Goal: Information Seeking & Learning: Learn about a topic

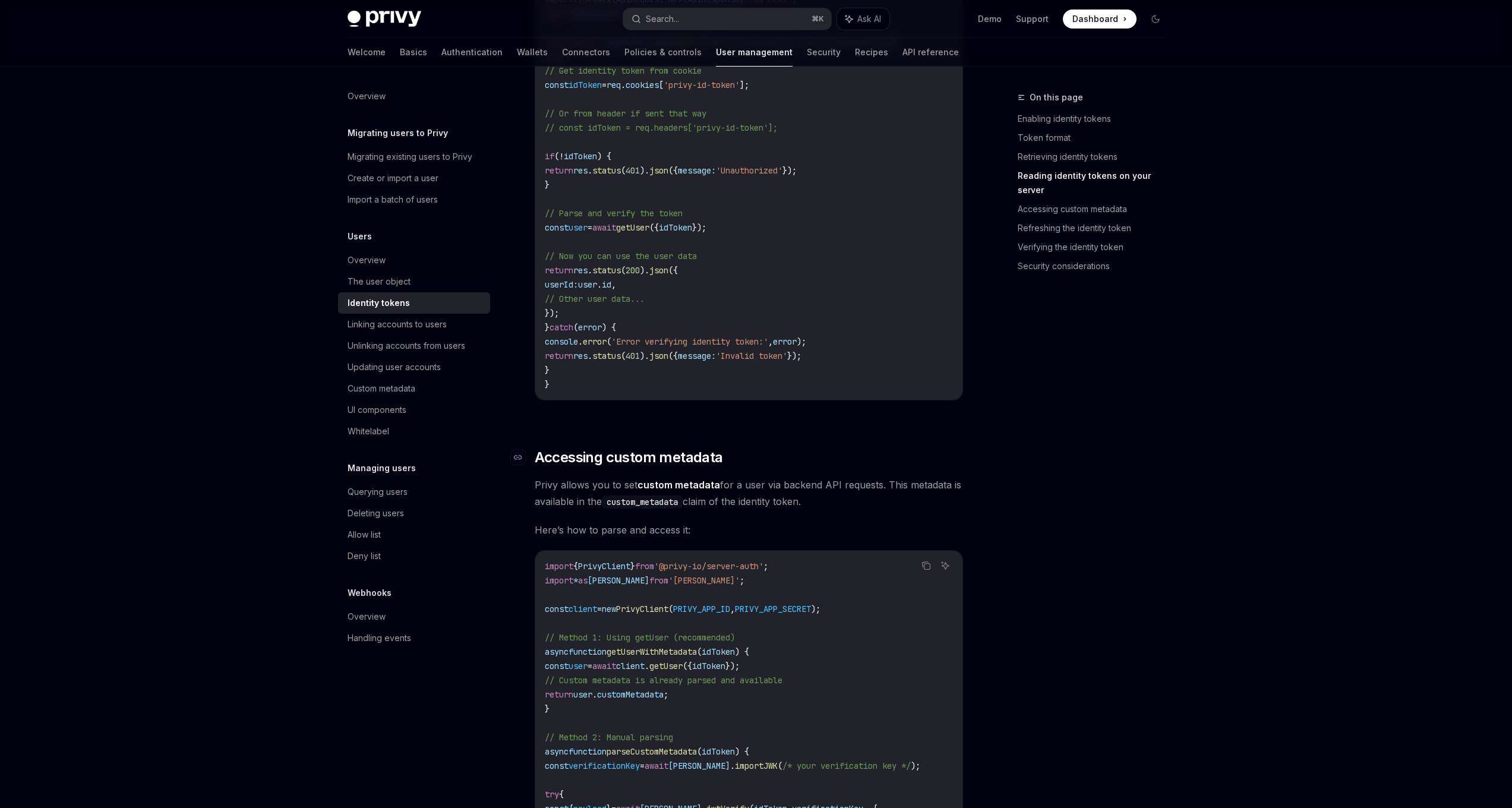
scroll to position [1737, 0]
click at [386, 325] on div "Linking accounts to users" at bounding box center [397, 324] width 99 height 14
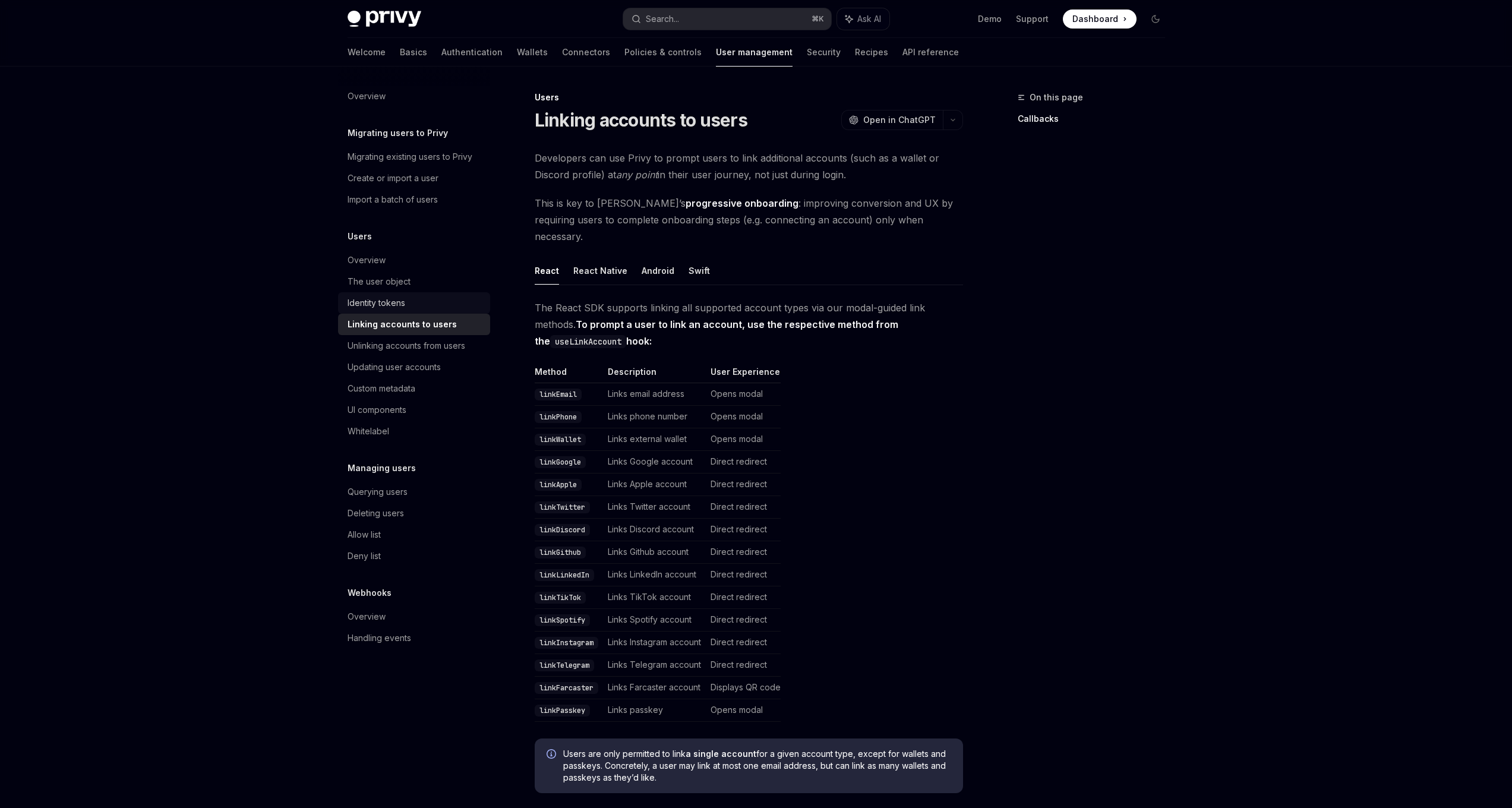
click at [381, 309] on div "Identity tokens" at bounding box center [376, 303] width 58 height 14
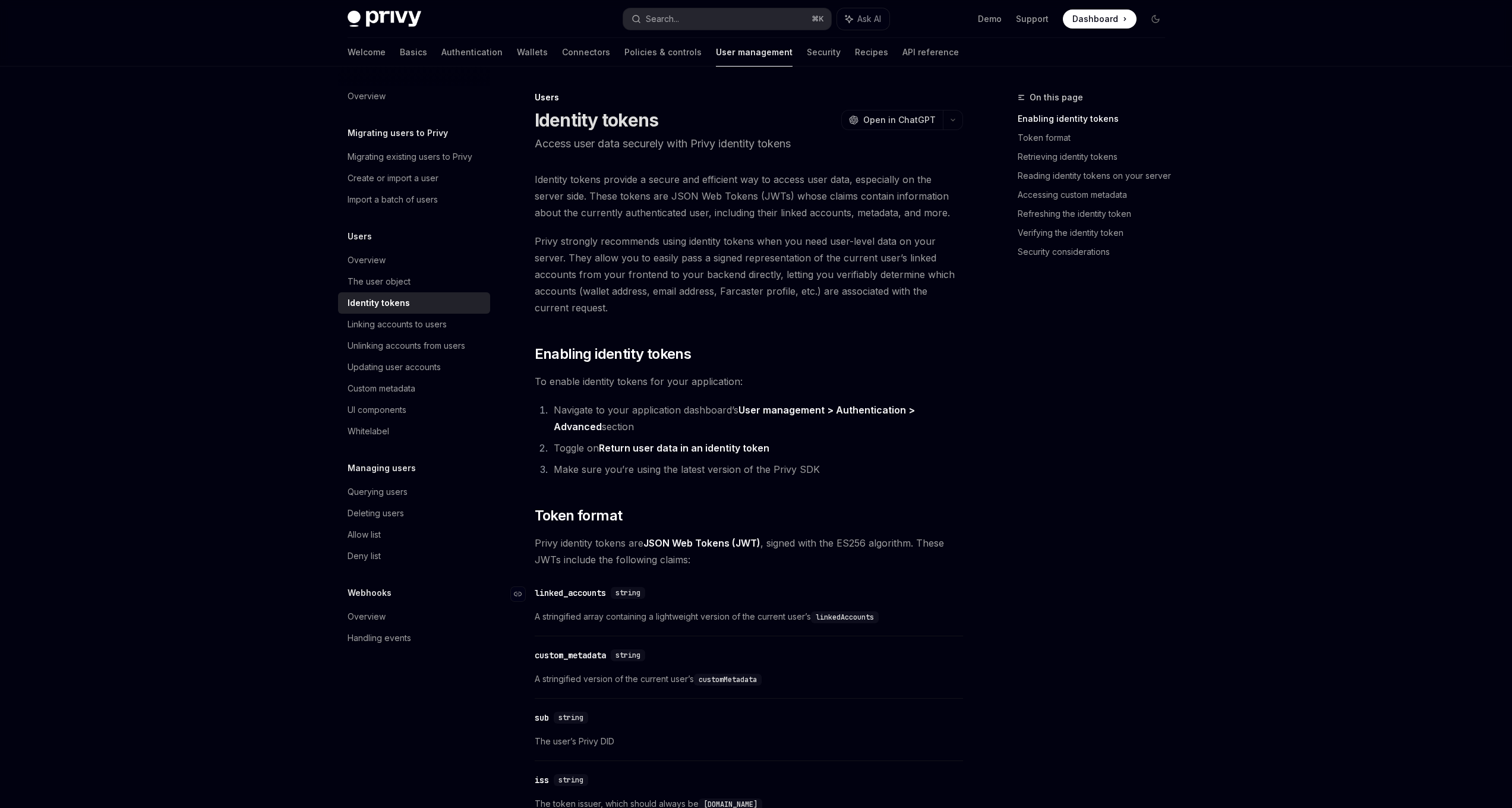
click at [588, 593] on div "linked_accounts" at bounding box center [570, 593] width 71 height 12
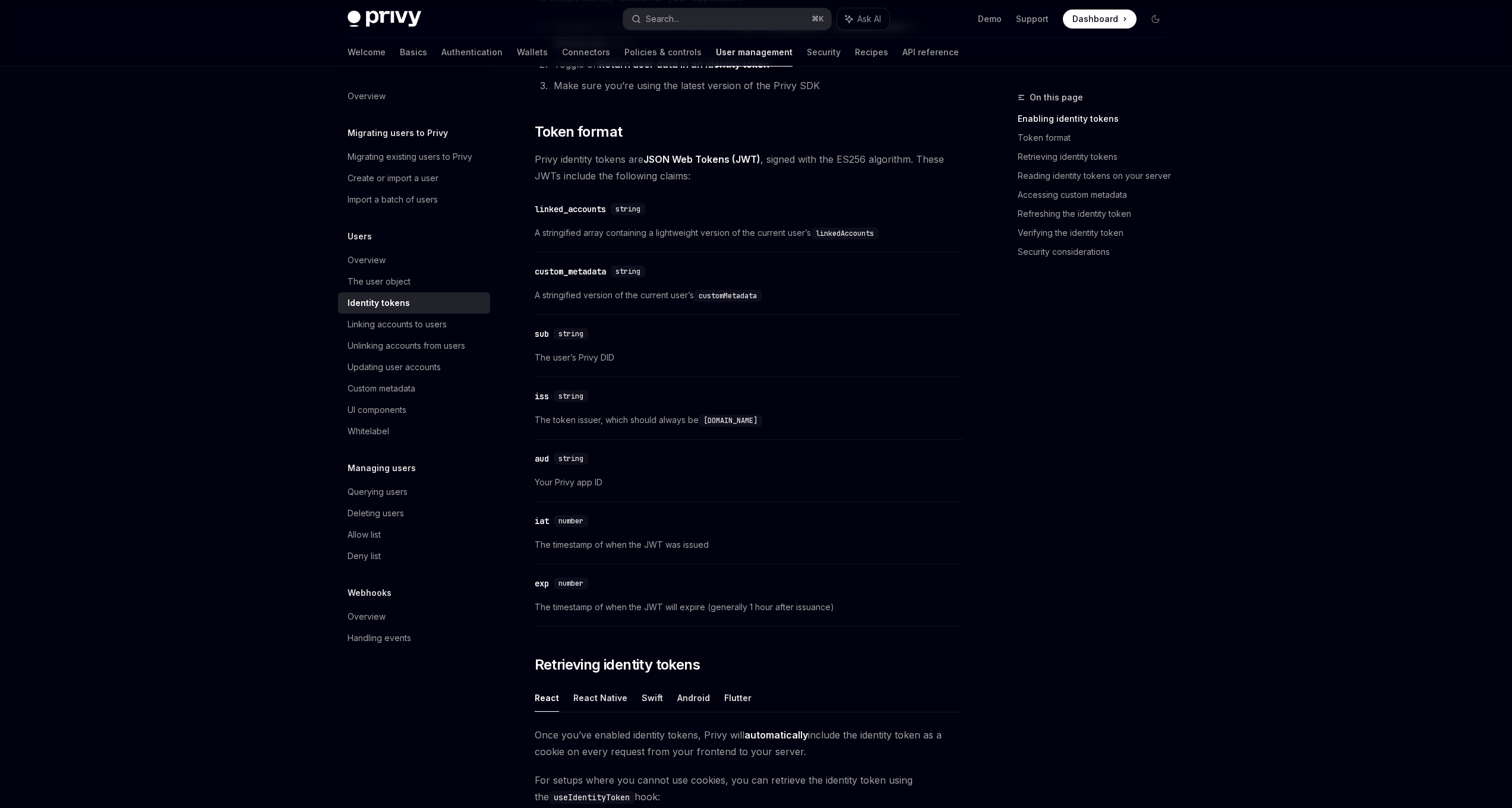
scroll to position [508, 0]
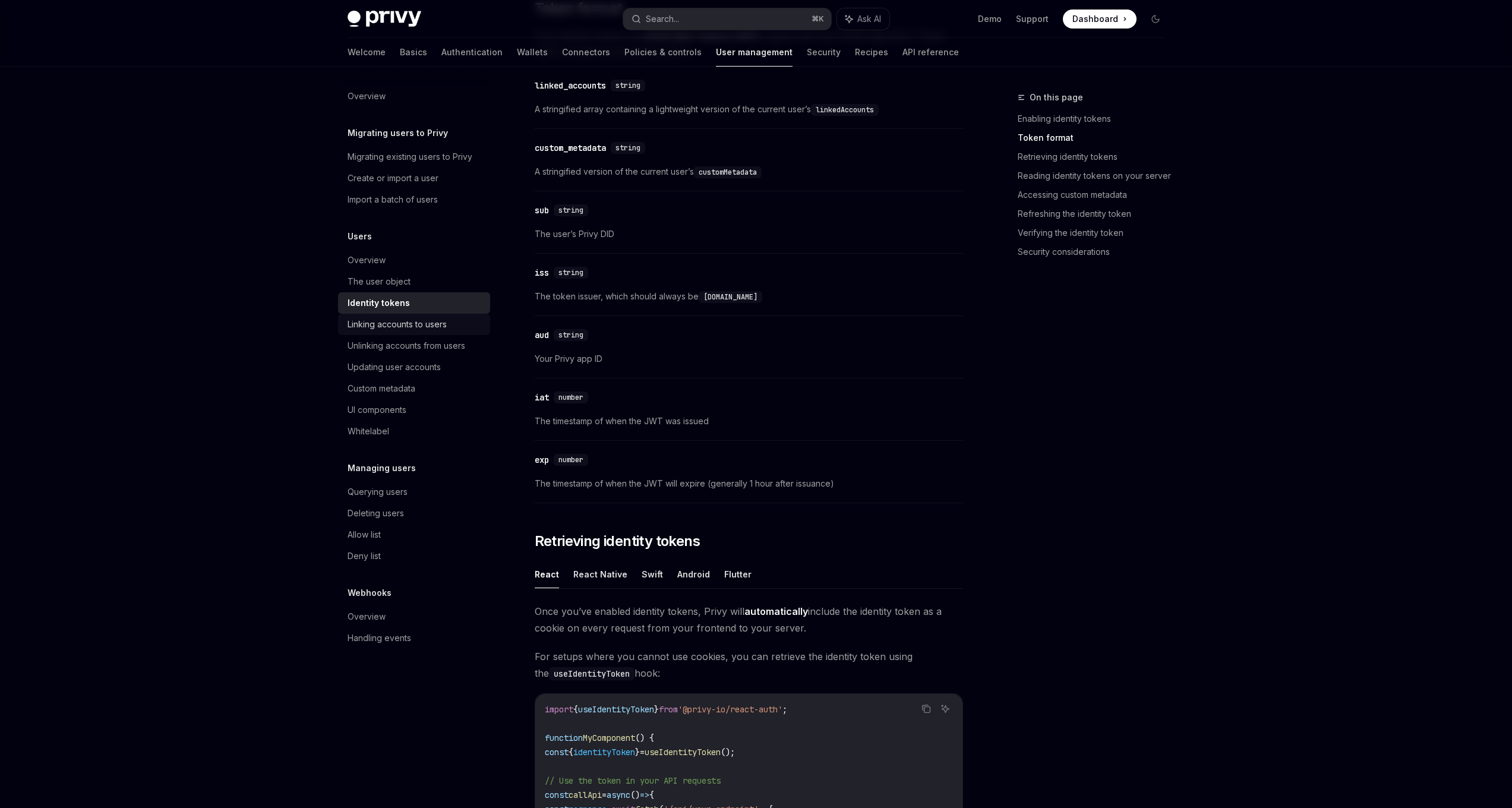
click at [434, 325] on div "Linking accounts to users" at bounding box center [397, 324] width 99 height 14
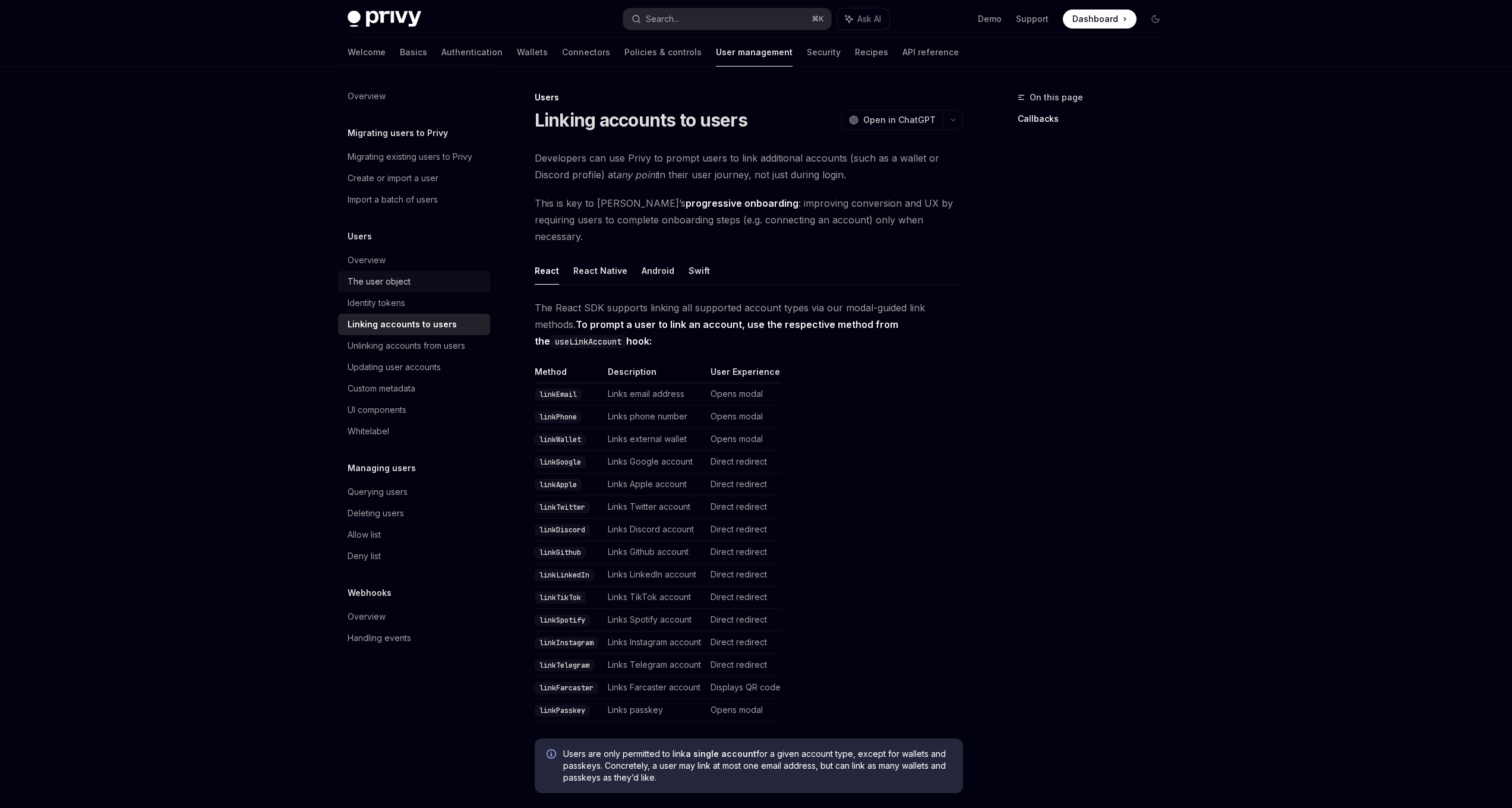
click at [390, 281] on div "The user object" at bounding box center [379, 281] width 63 height 14
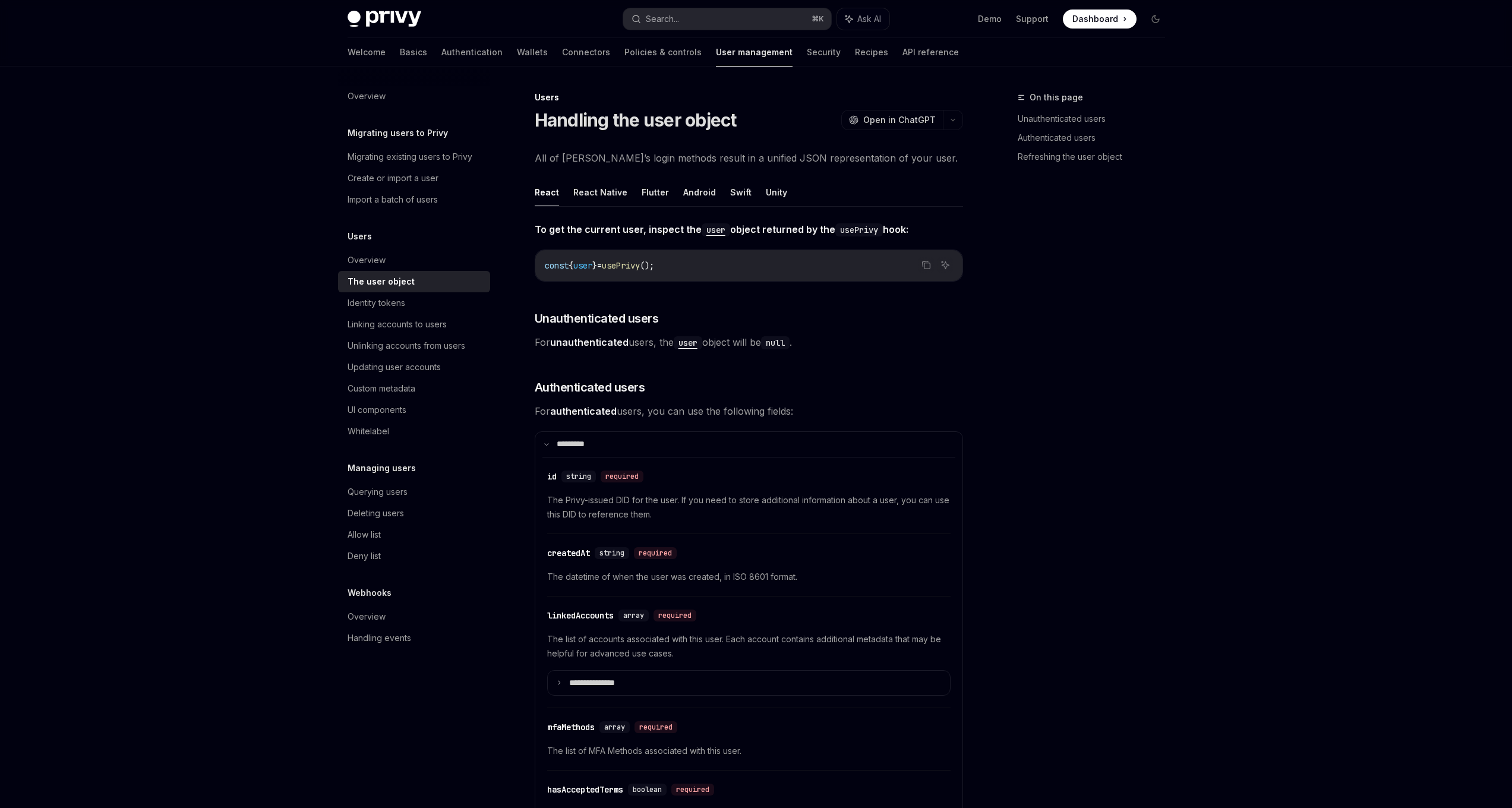
type textarea "*"
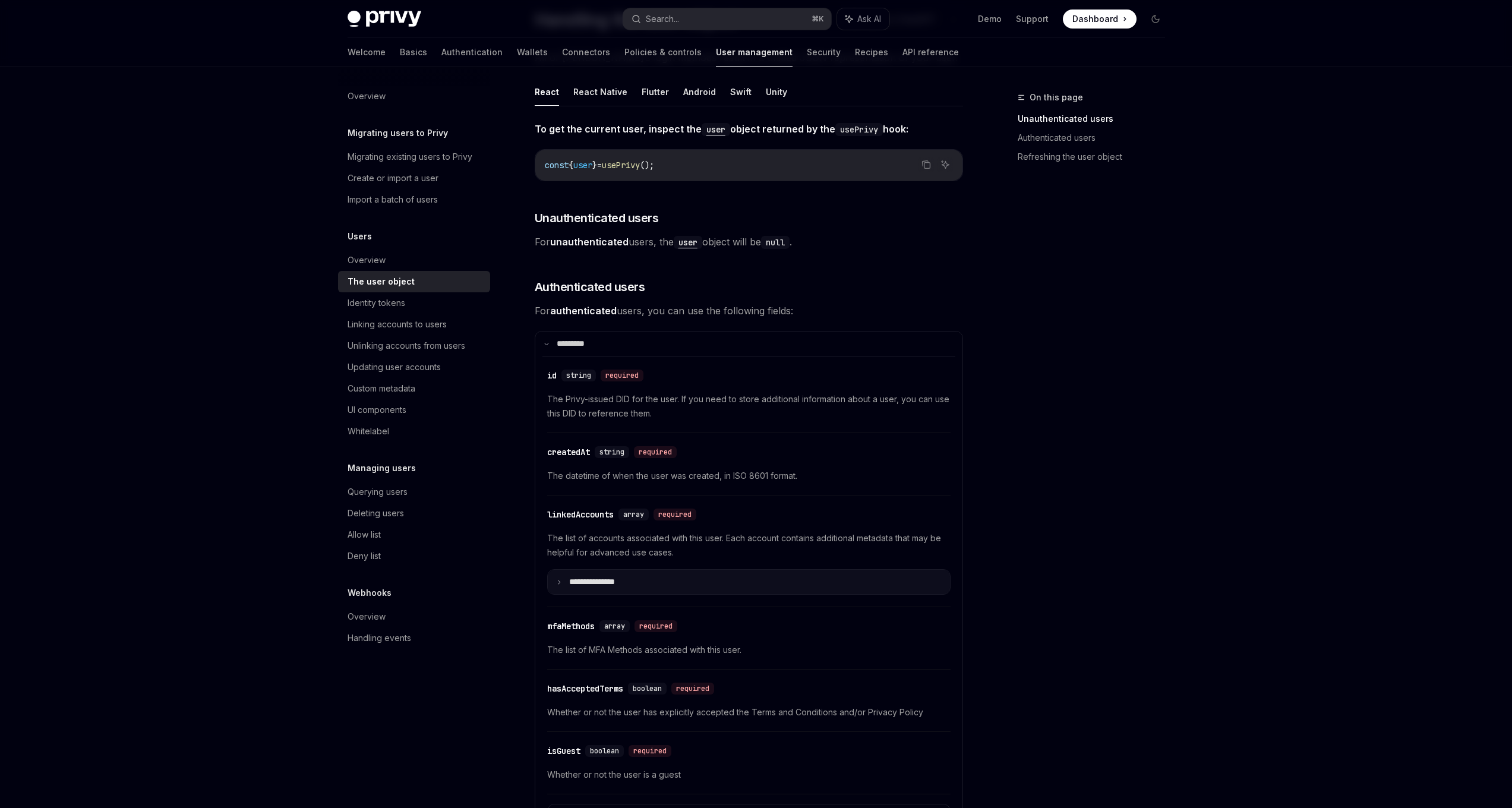
click at [557, 582] on icon at bounding box center [559, 582] width 6 height 6
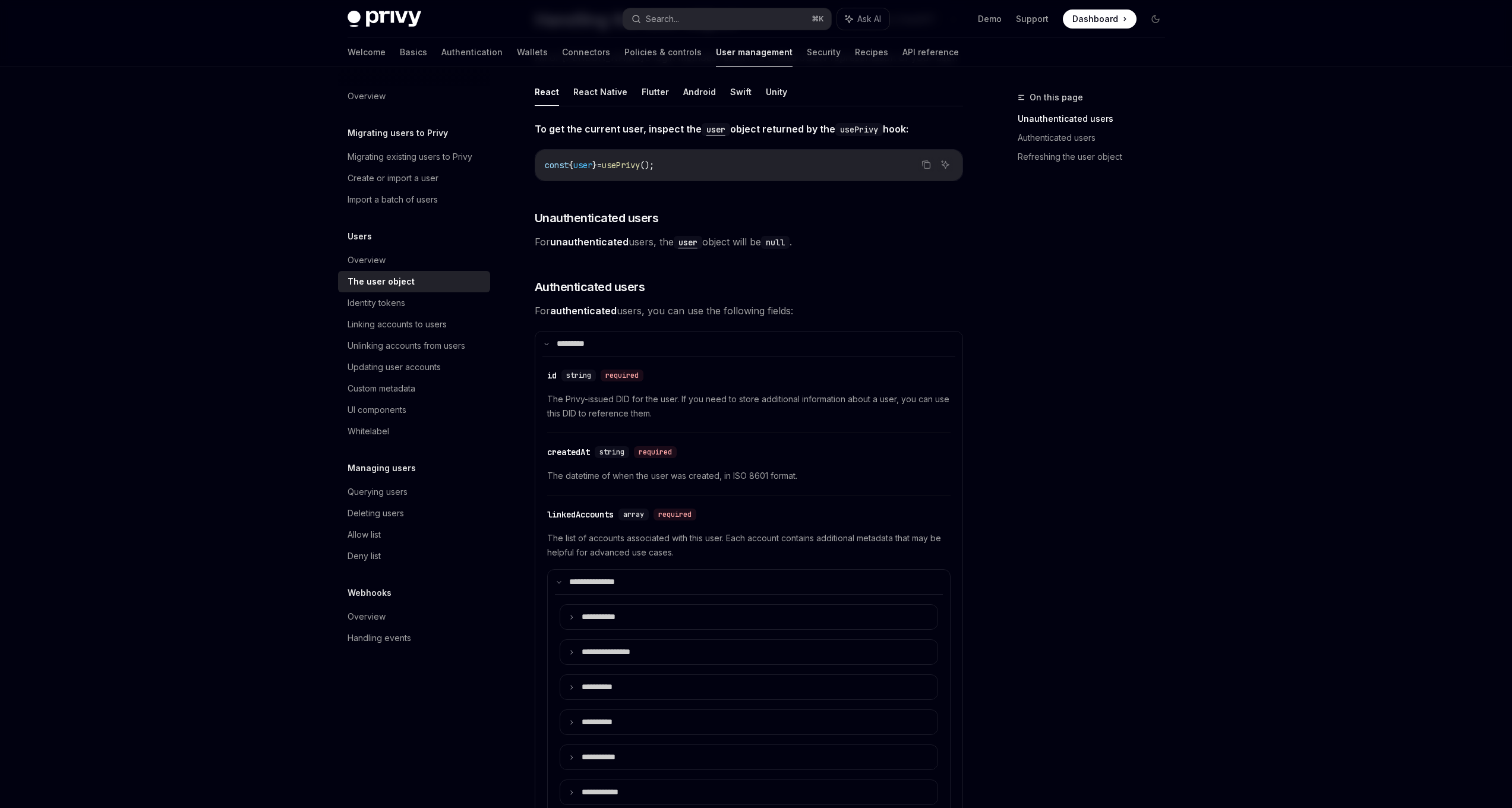
scroll to position [186, 0]
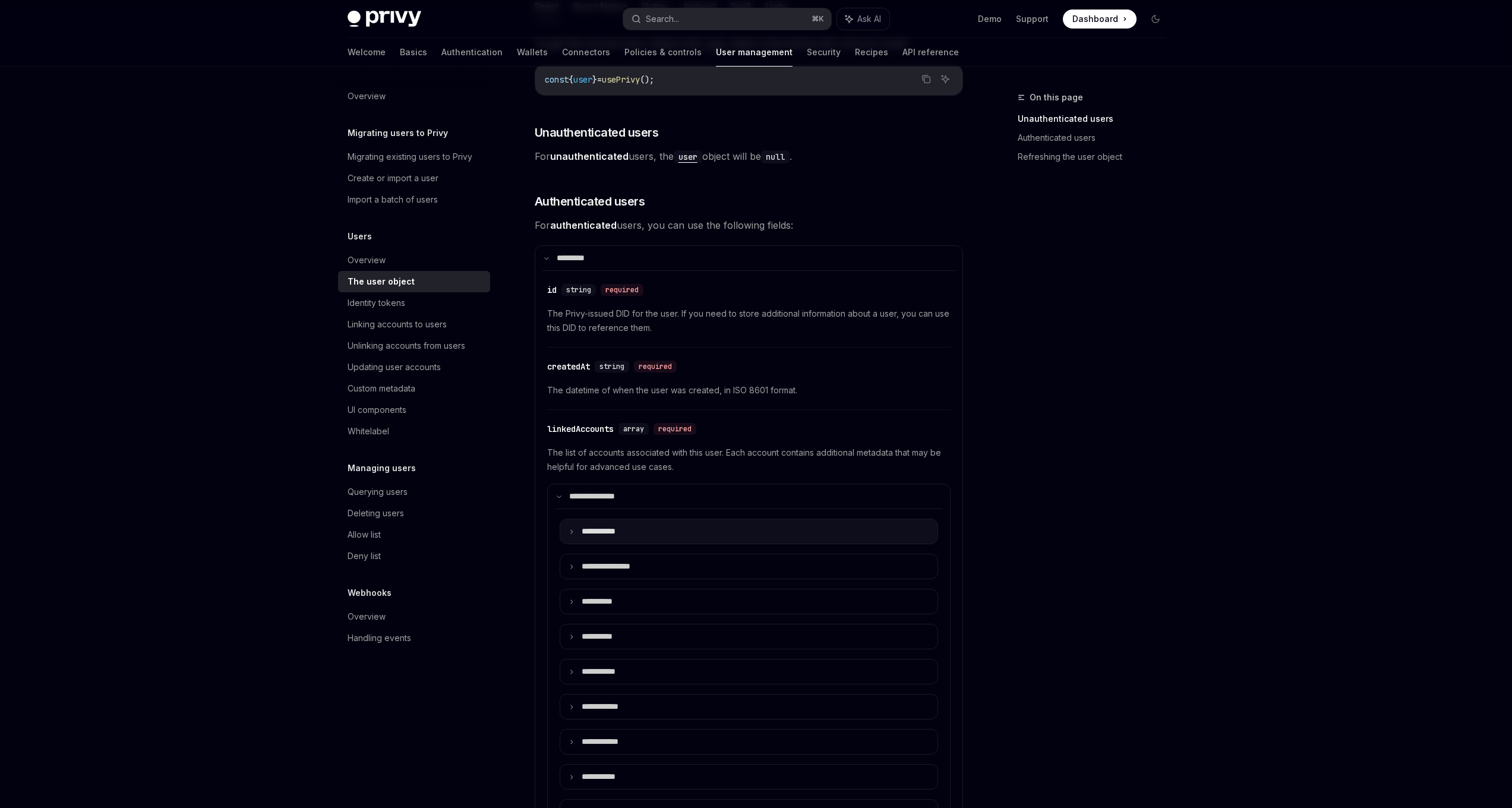
click at [569, 534] on icon at bounding box center [572, 532] width 6 height 6
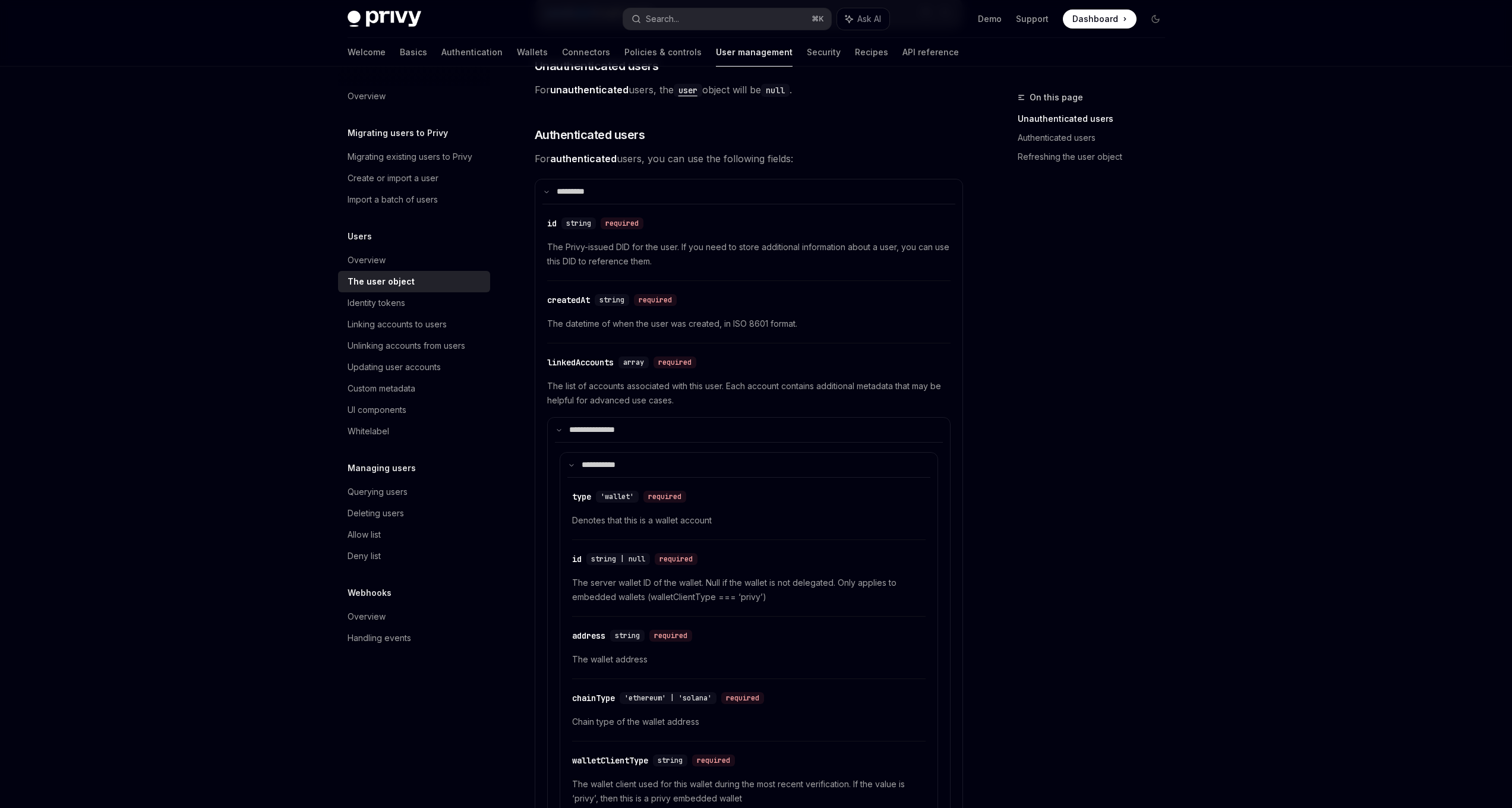
scroll to position [336, 0]
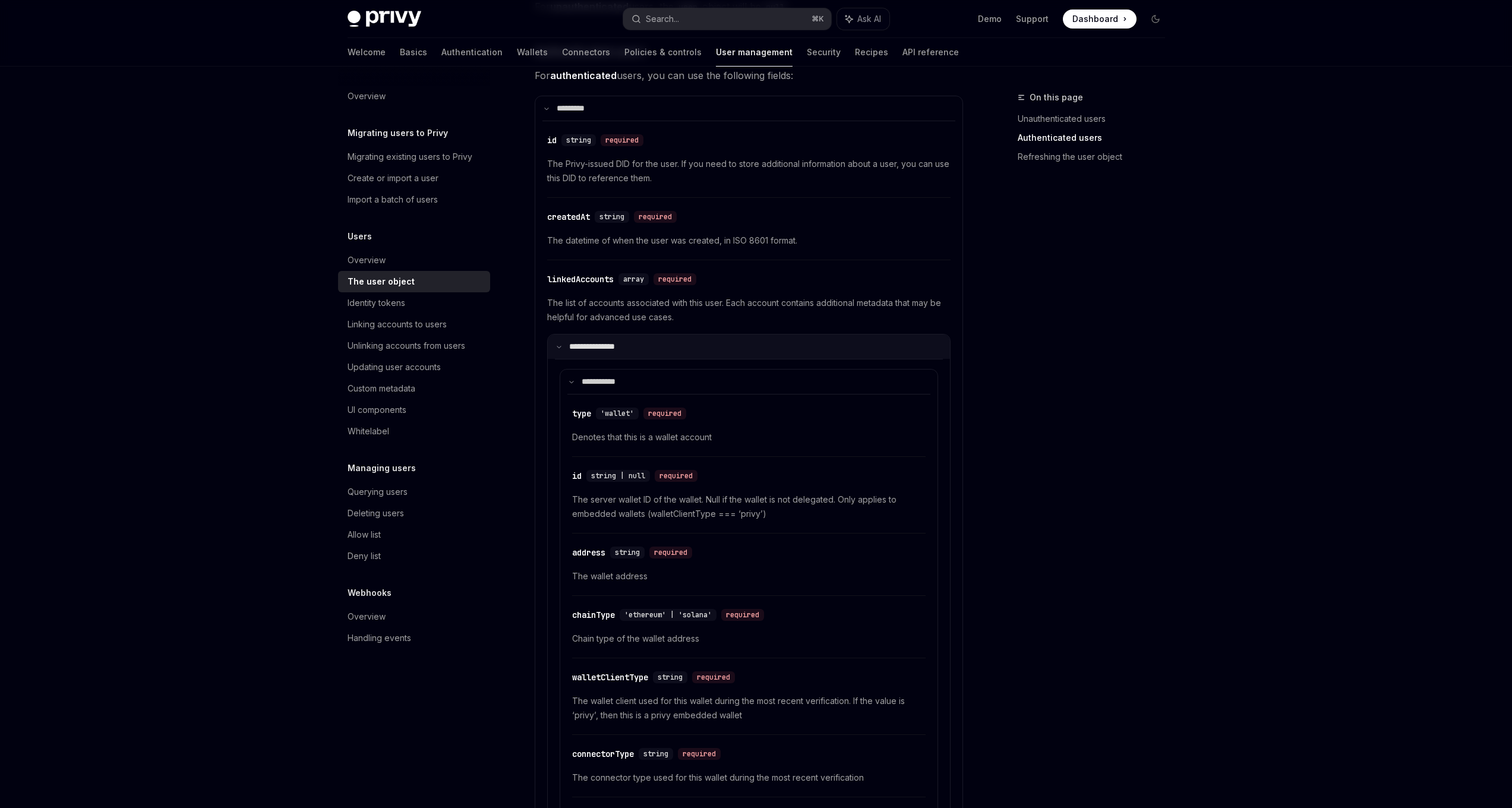
click at [560, 345] on icon at bounding box center [559, 347] width 6 height 6
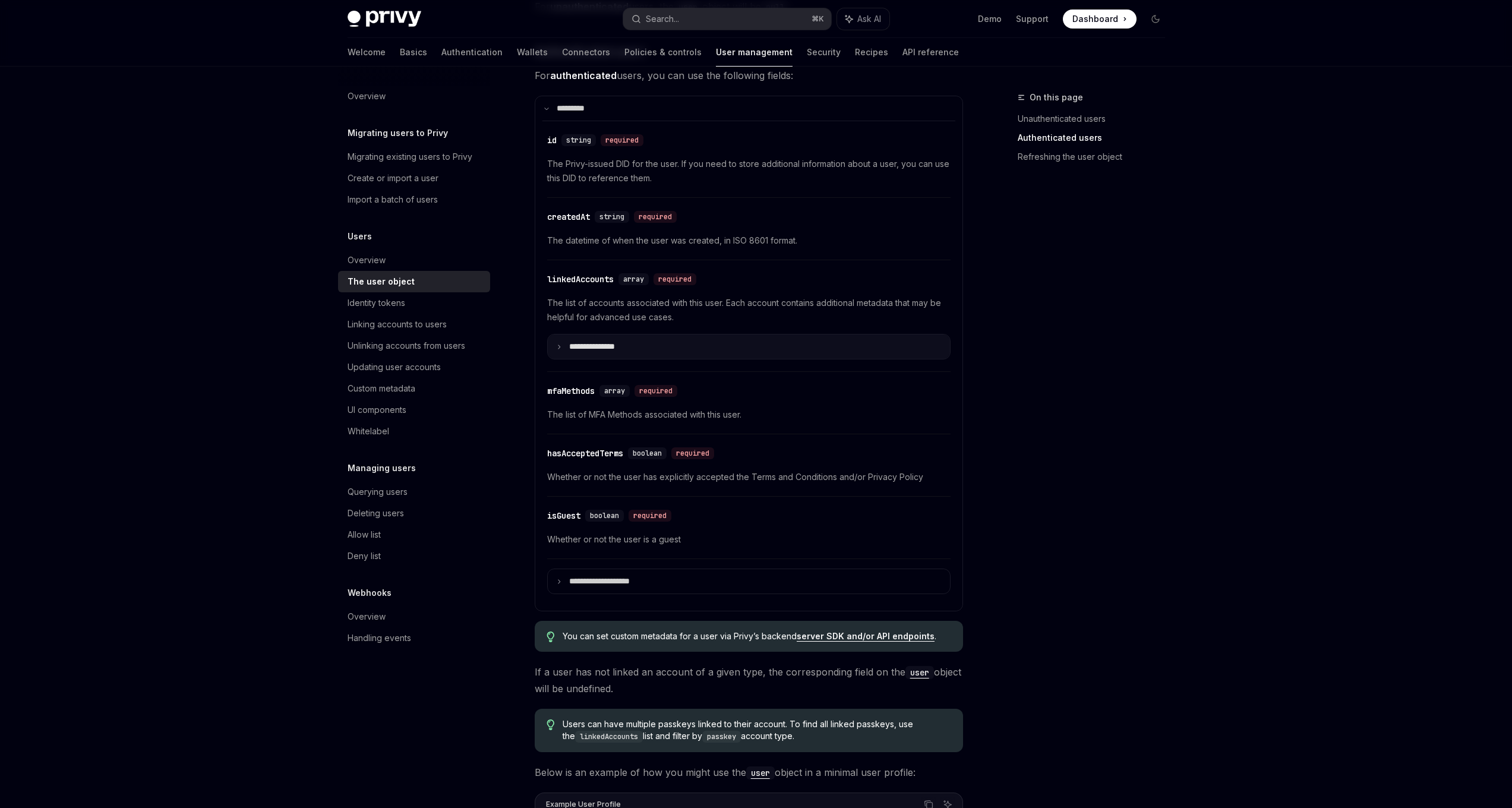
click at [556, 355] on summary "**********" at bounding box center [749, 346] width 402 height 24
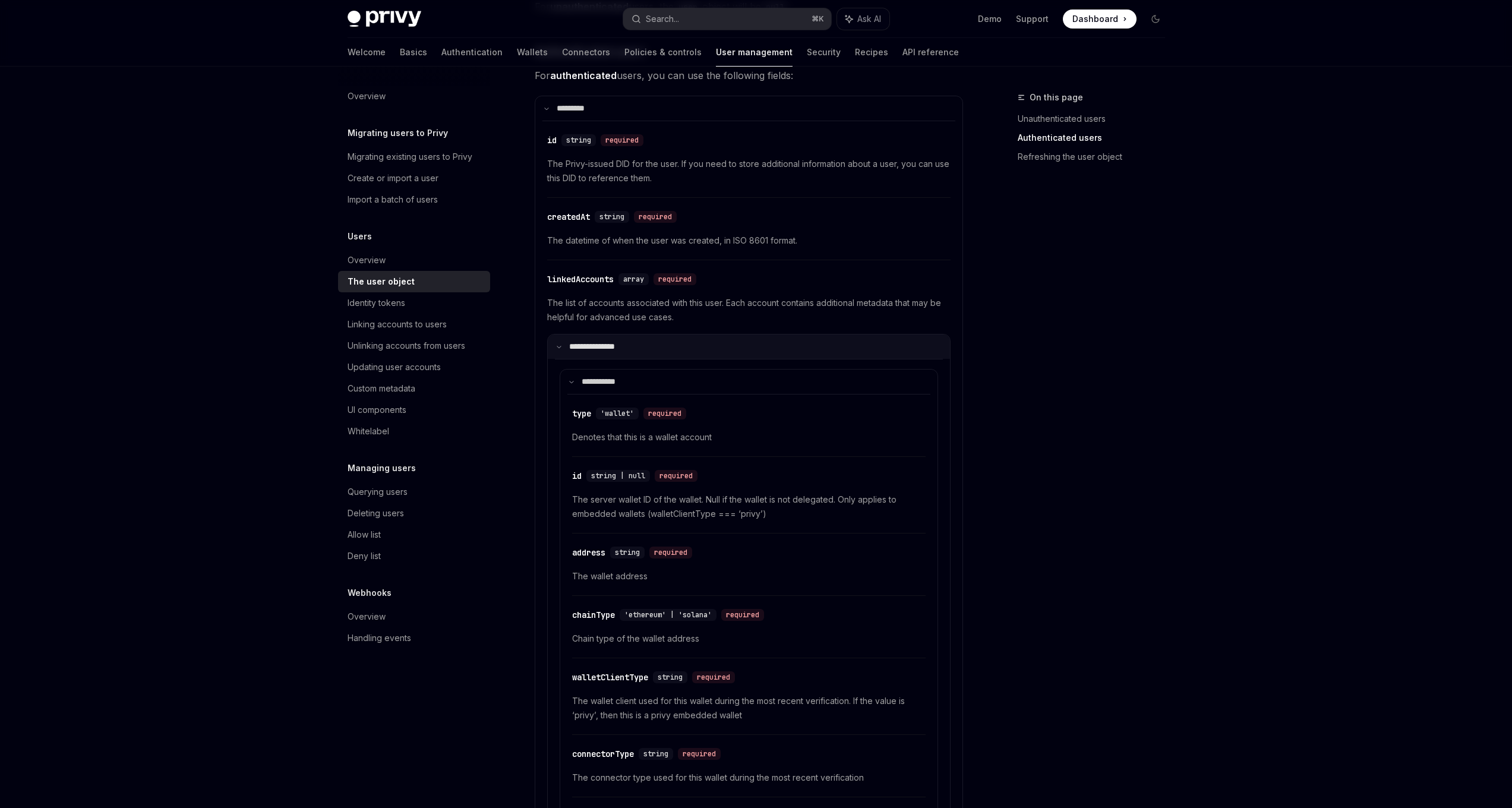
click at [561, 350] on summary "**********" at bounding box center [749, 346] width 402 height 24
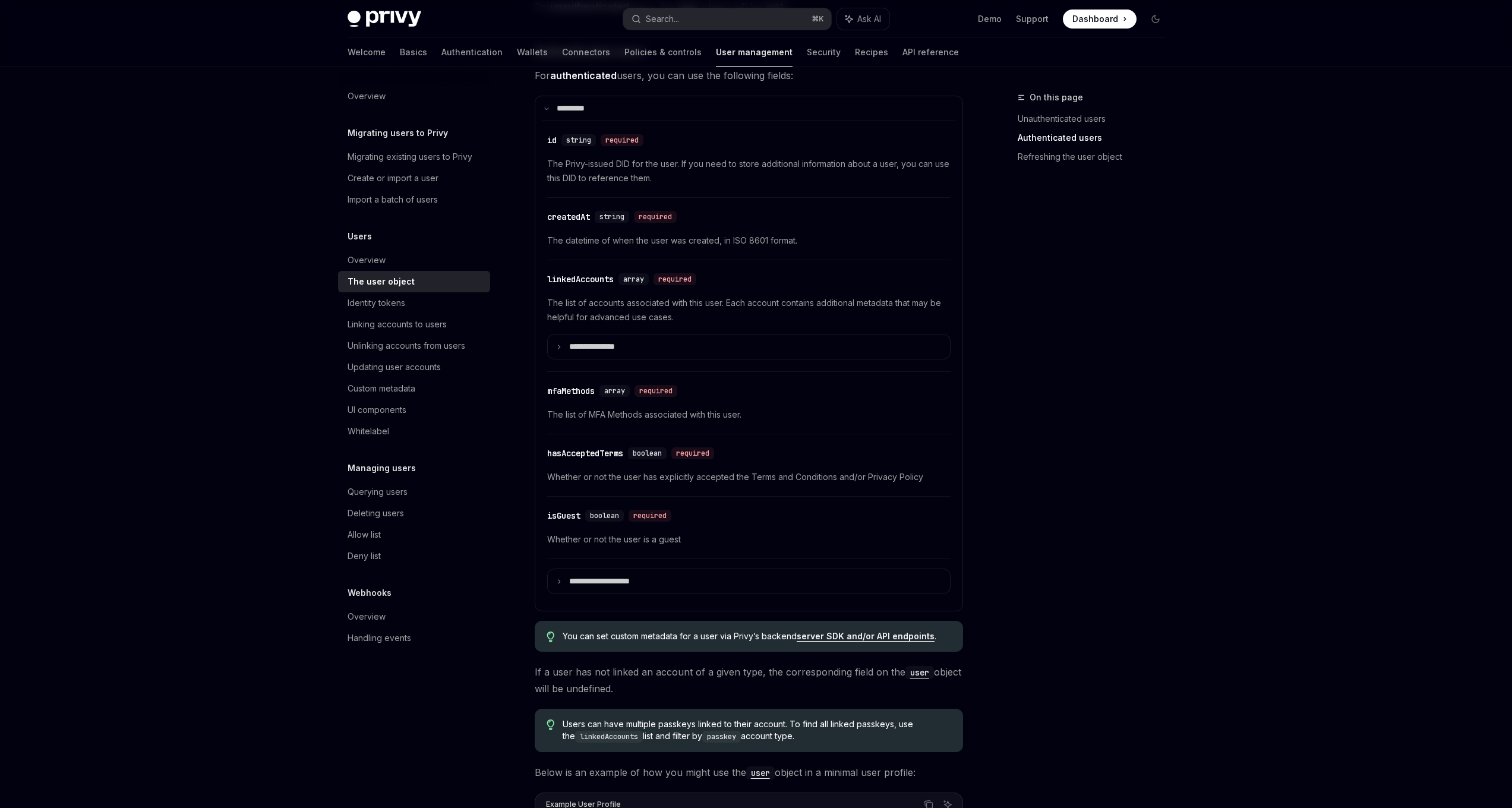
click at [572, 383] on div "​ mfaMethods array required The list of MFA Methods associated with this user." at bounding box center [749, 406] width 403 height 57
click at [559, 347] on icon at bounding box center [559, 347] width 6 height 6
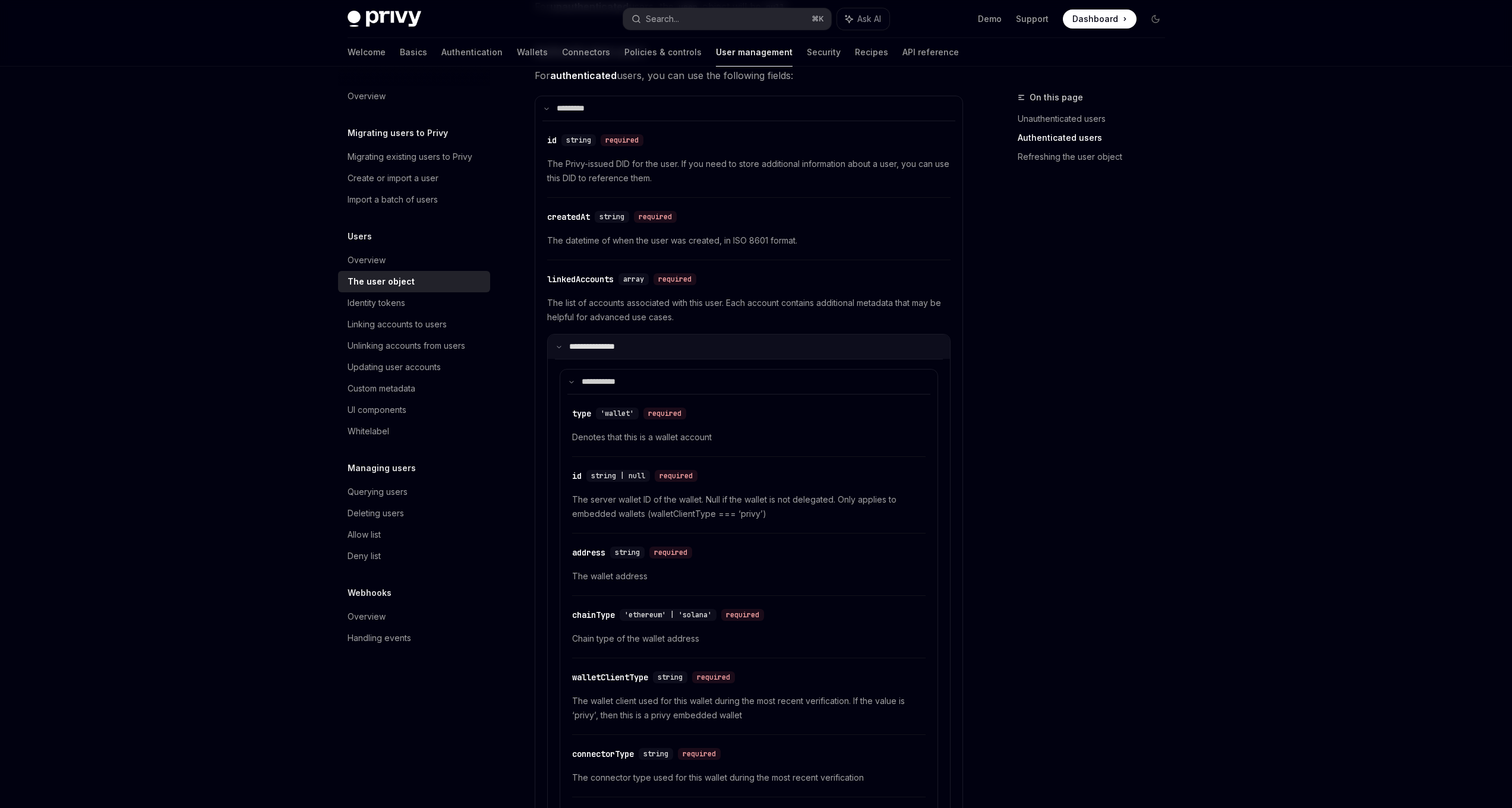
click at [561, 349] on icon at bounding box center [559, 347] width 6 height 6
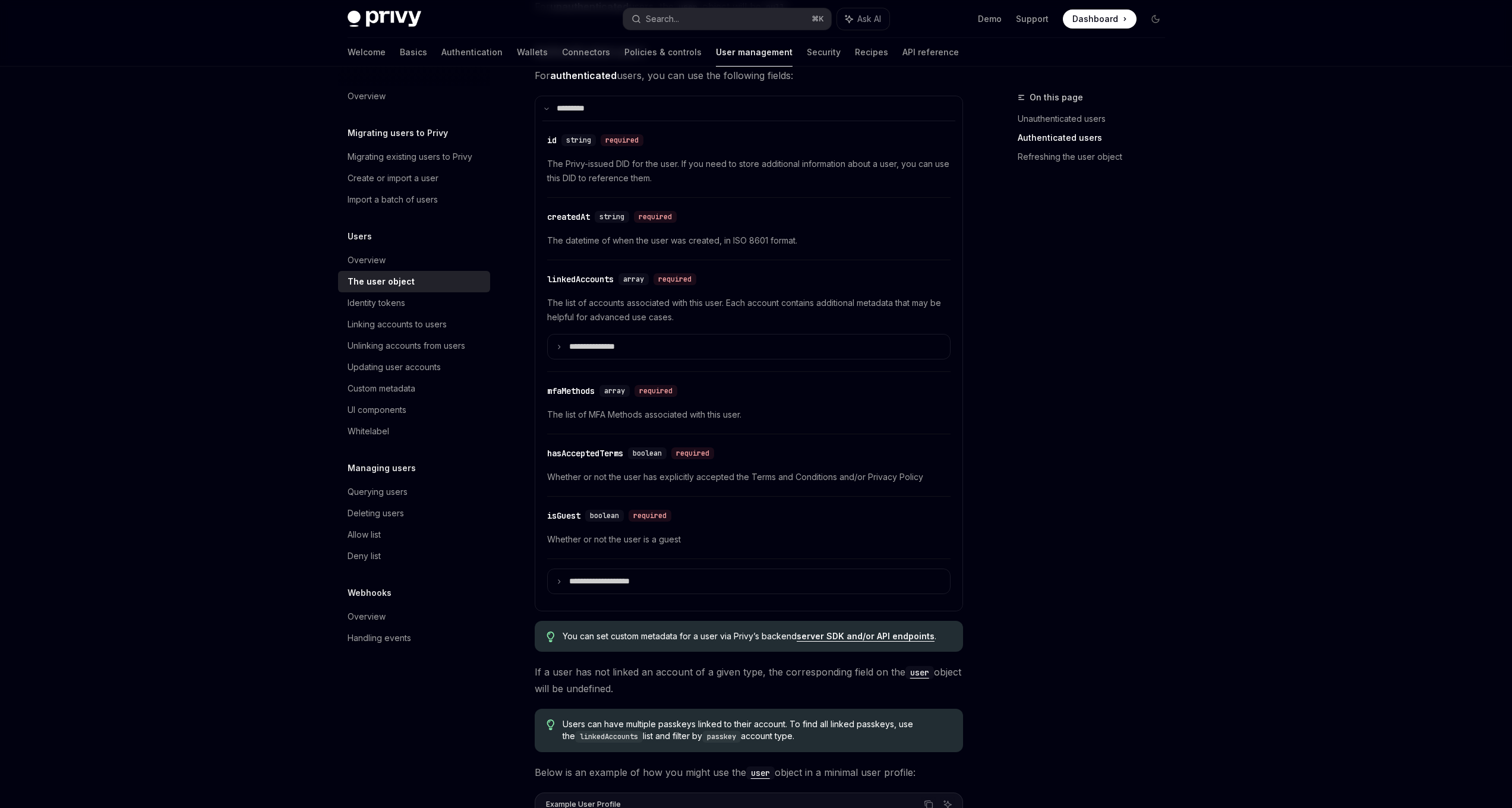
click at [572, 381] on div "​ mfaMethods array required The list of MFA Methods associated with this user." at bounding box center [749, 406] width 403 height 57
click at [559, 347] on icon at bounding box center [559, 347] width 6 height 6
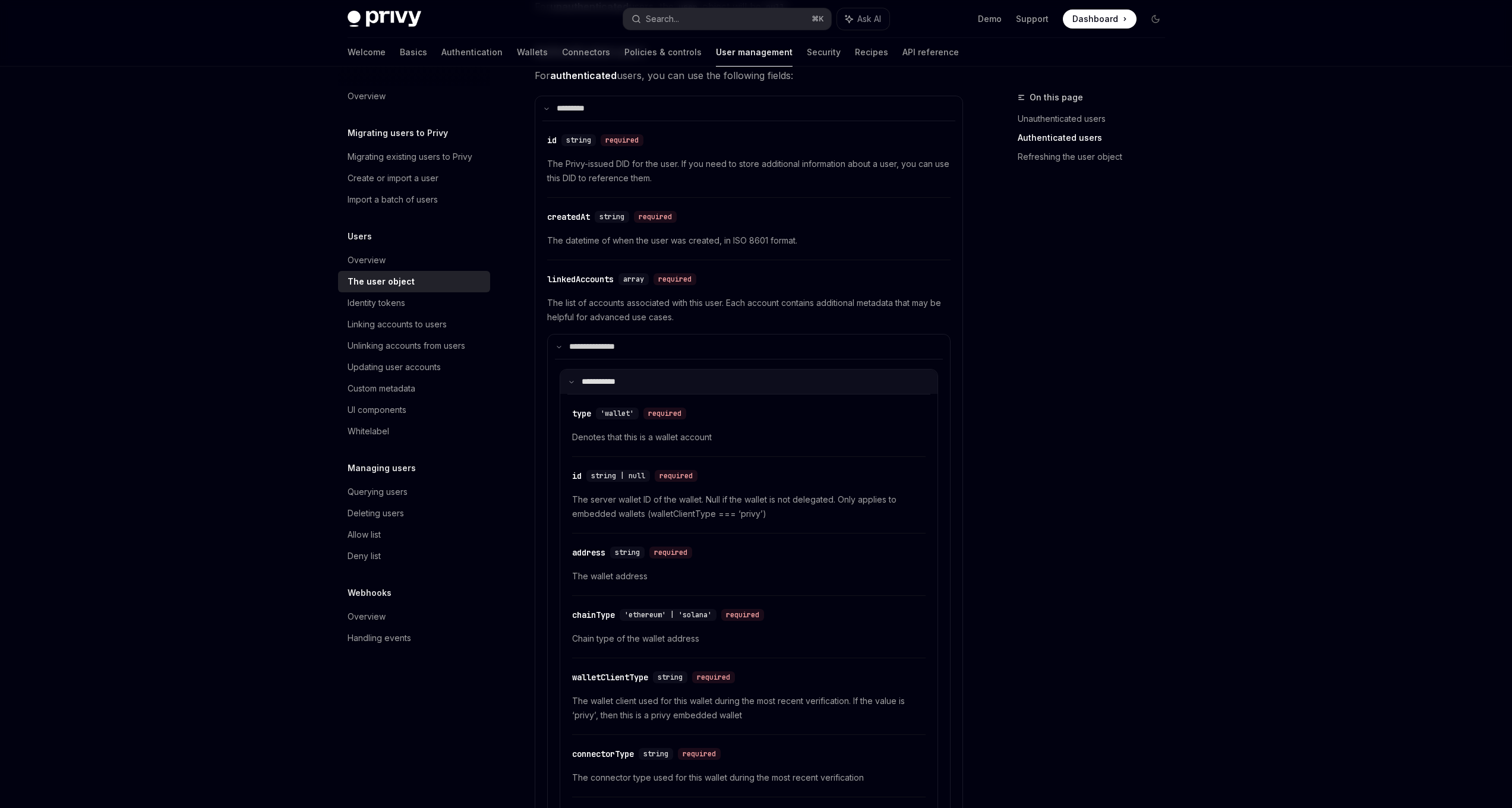
click at [573, 381] on icon at bounding box center [572, 382] width 6 height 6
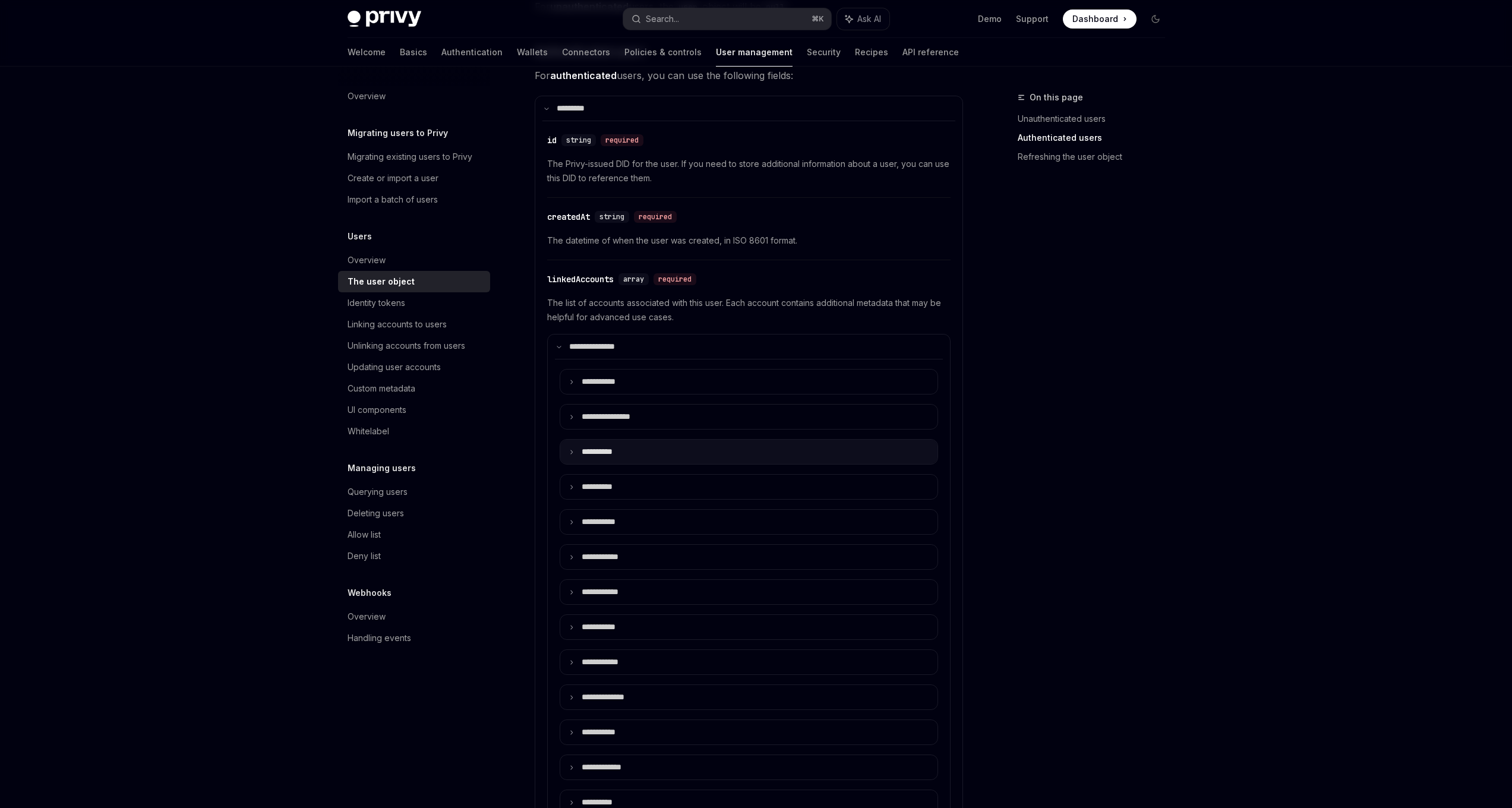
click at [574, 453] on icon at bounding box center [572, 452] width 6 height 6
click at [573, 452] on icon at bounding box center [572, 452] width 6 height 6
click at [574, 421] on summary "**********" at bounding box center [749, 416] width 377 height 24
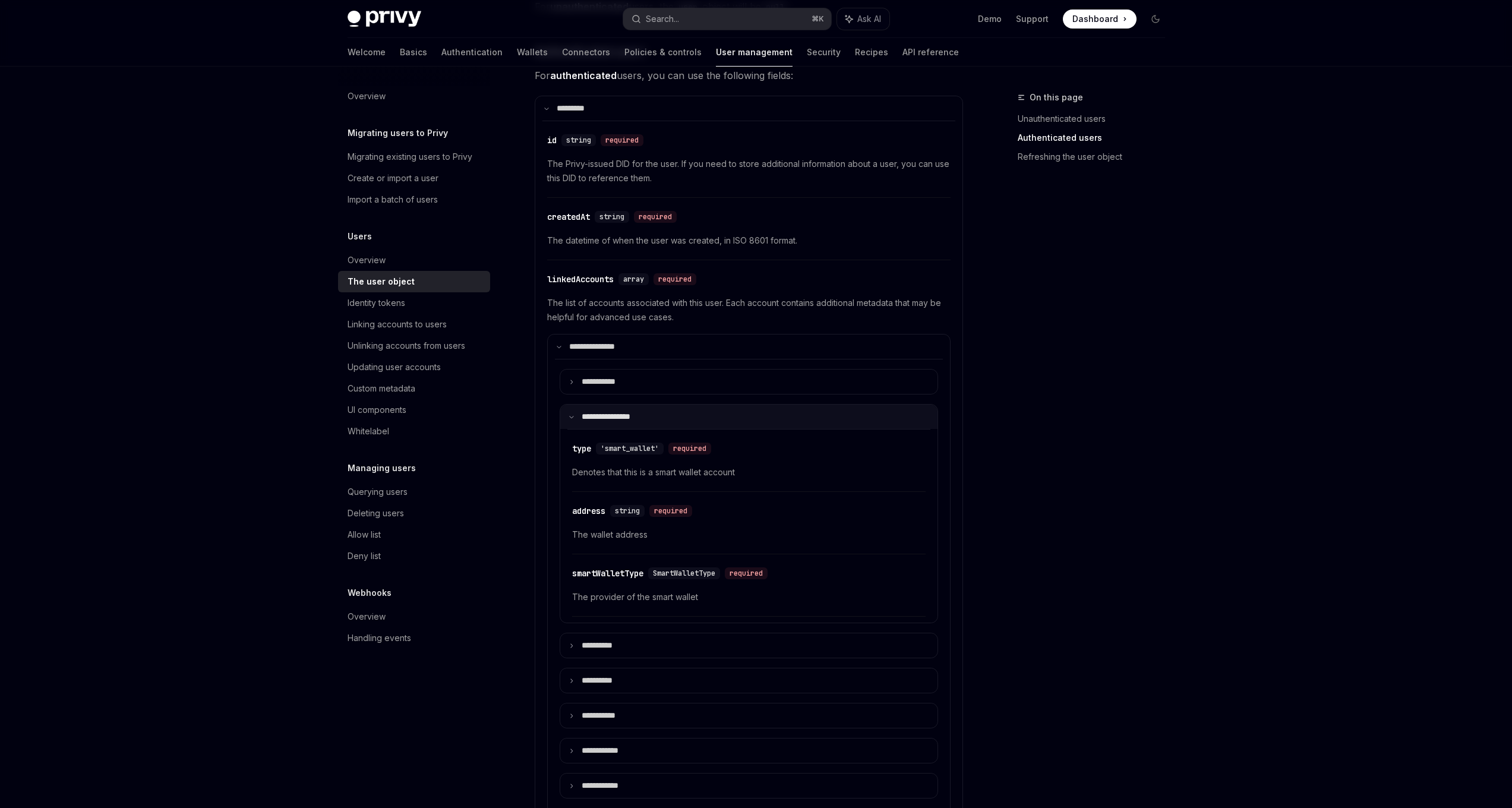
click at [573, 418] on icon at bounding box center [572, 417] width 6 height 6
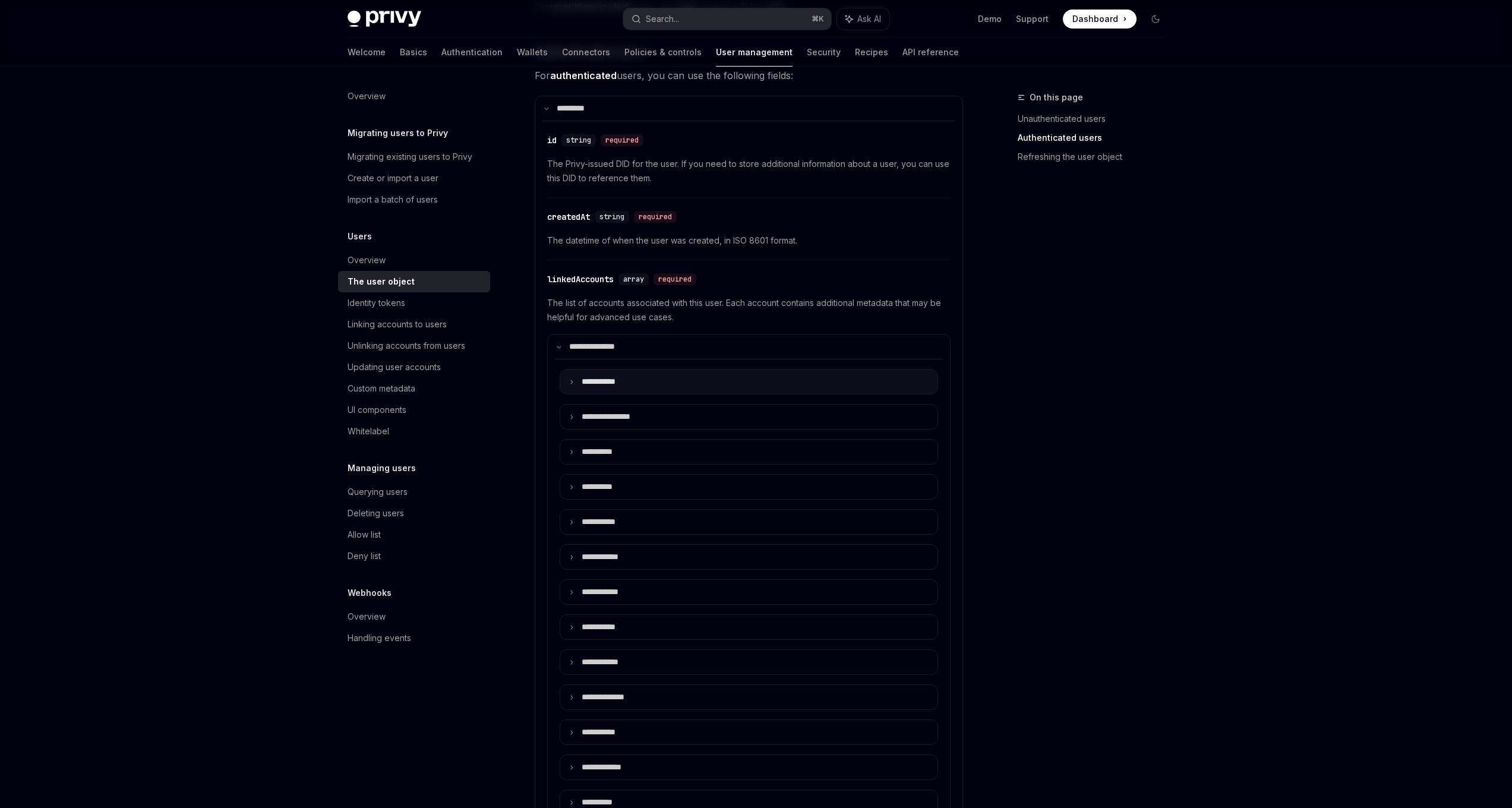
click at [575, 386] on summary "**** ******" at bounding box center [749, 381] width 377 height 24
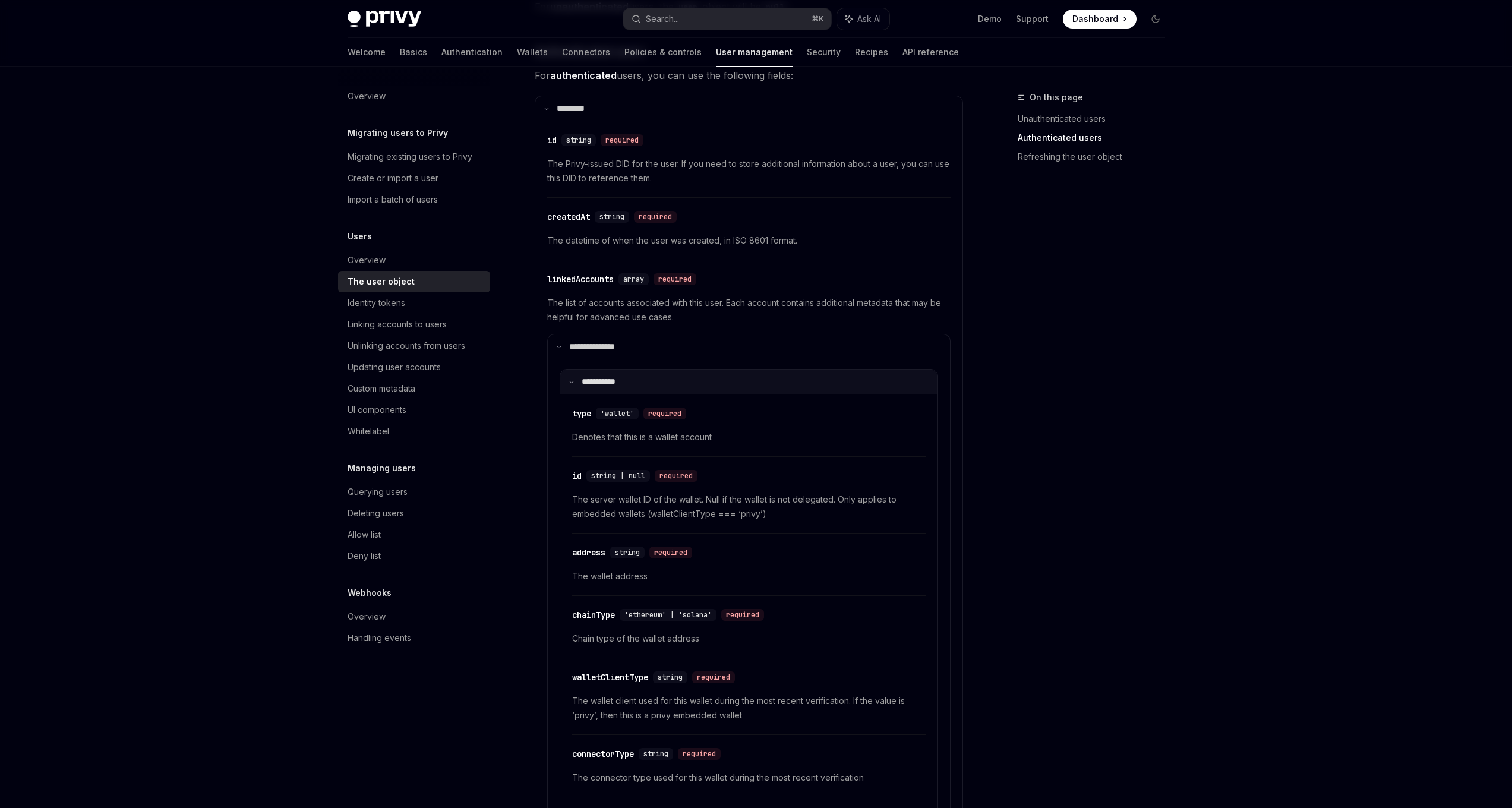
click at [575, 385] on summary "**** ******" at bounding box center [749, 381] width 377 height 24
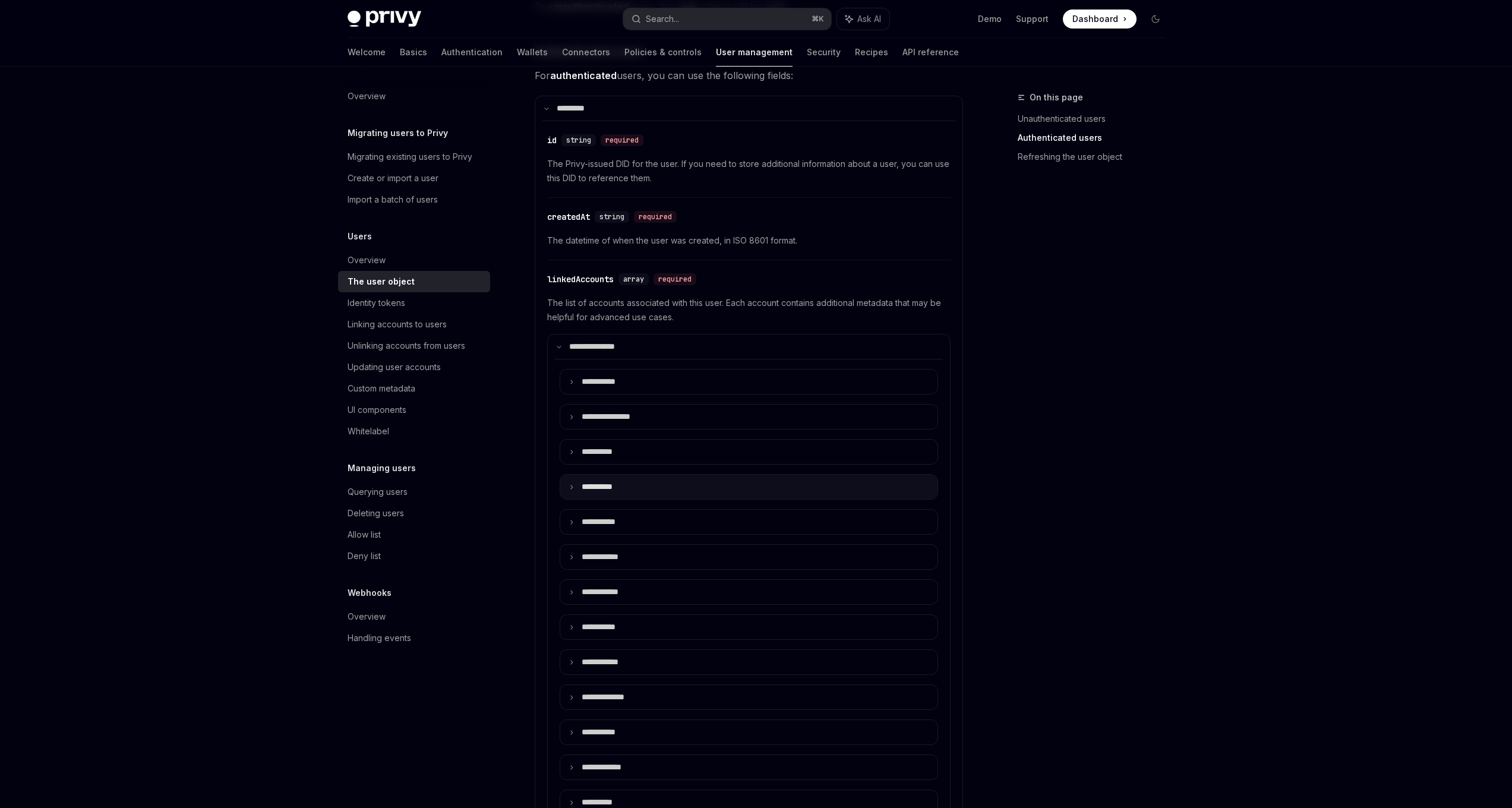
click at [573, 488] on icon at bounding box center [572, 487] width 6 height 6
click at [573, 518] on summary "**** ******" at bounding box center [749, 522] width 377 height 24
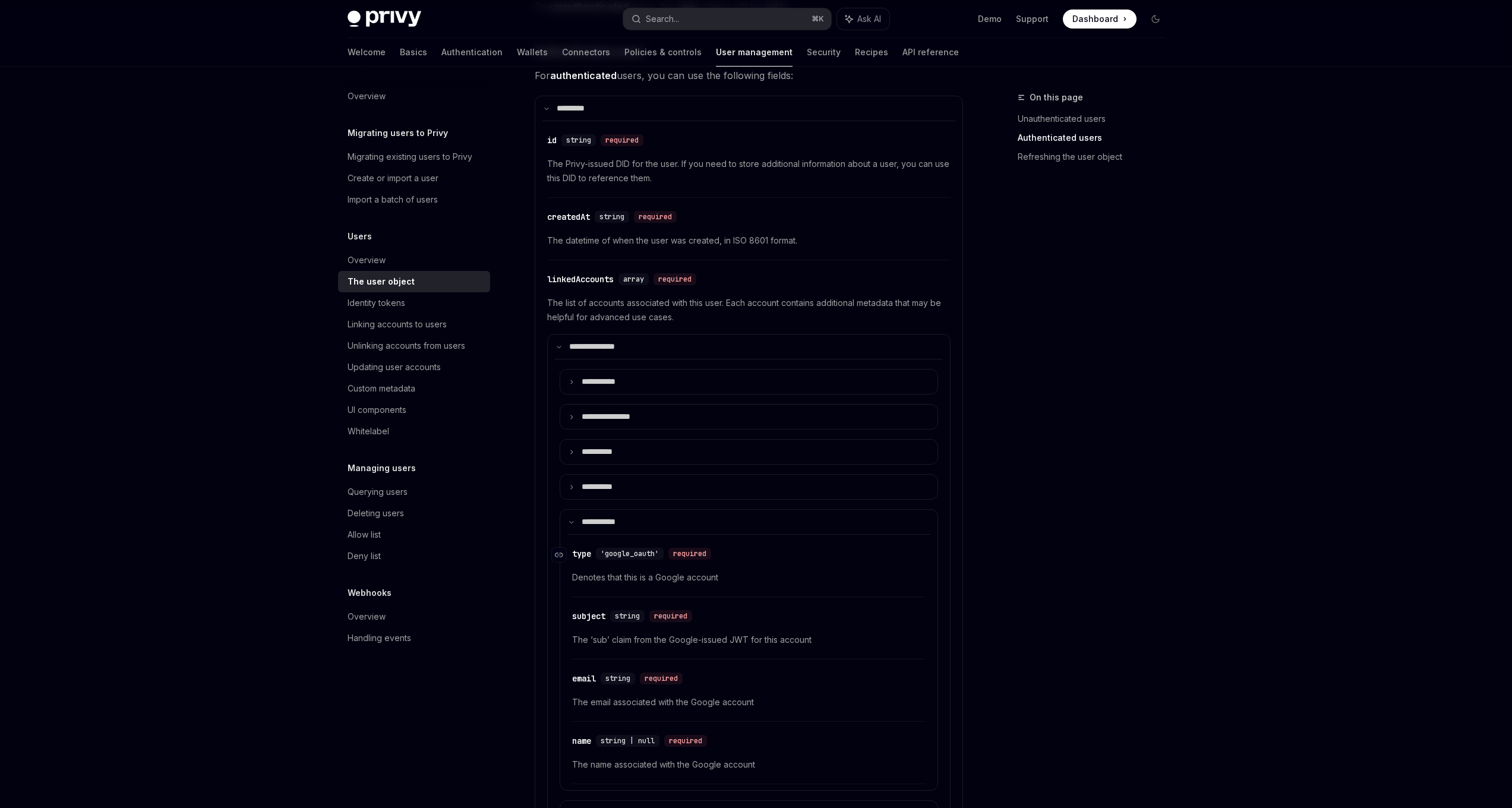
click at [641, 555] on span "'google_oauth'" at bounding box center [630, 554] width 58 height 10
click at [630, 555] on span "'google_oauth'" at bounding box center [630, 554] width 58 height 10
click at [625, 555] on span "'google_oauth'" at bounding box center [630, 554] width 58 height 10
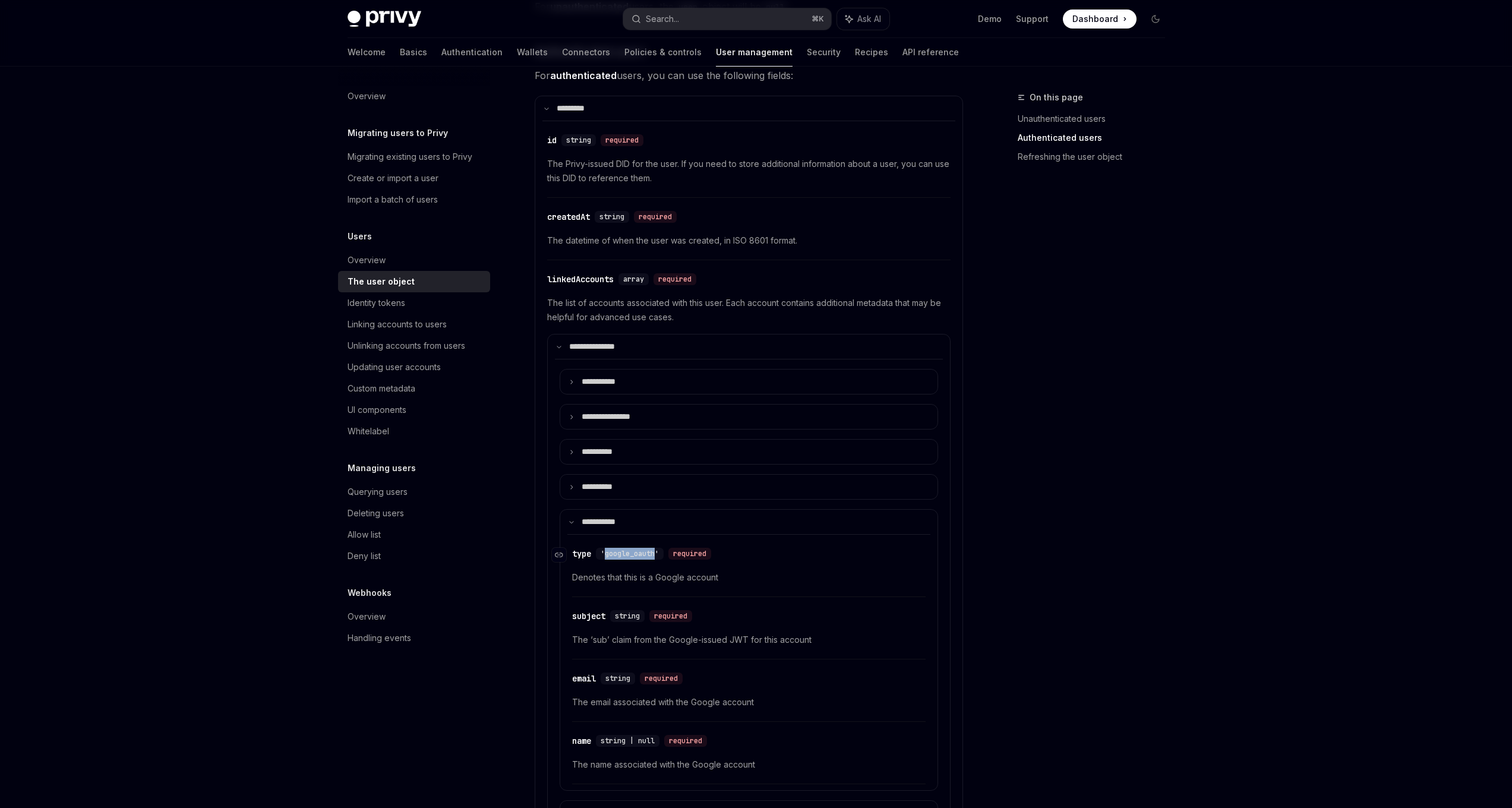
click at [614, 554] on span "'google_oauth'" at bounding box center [630, 554] width 58 height 10
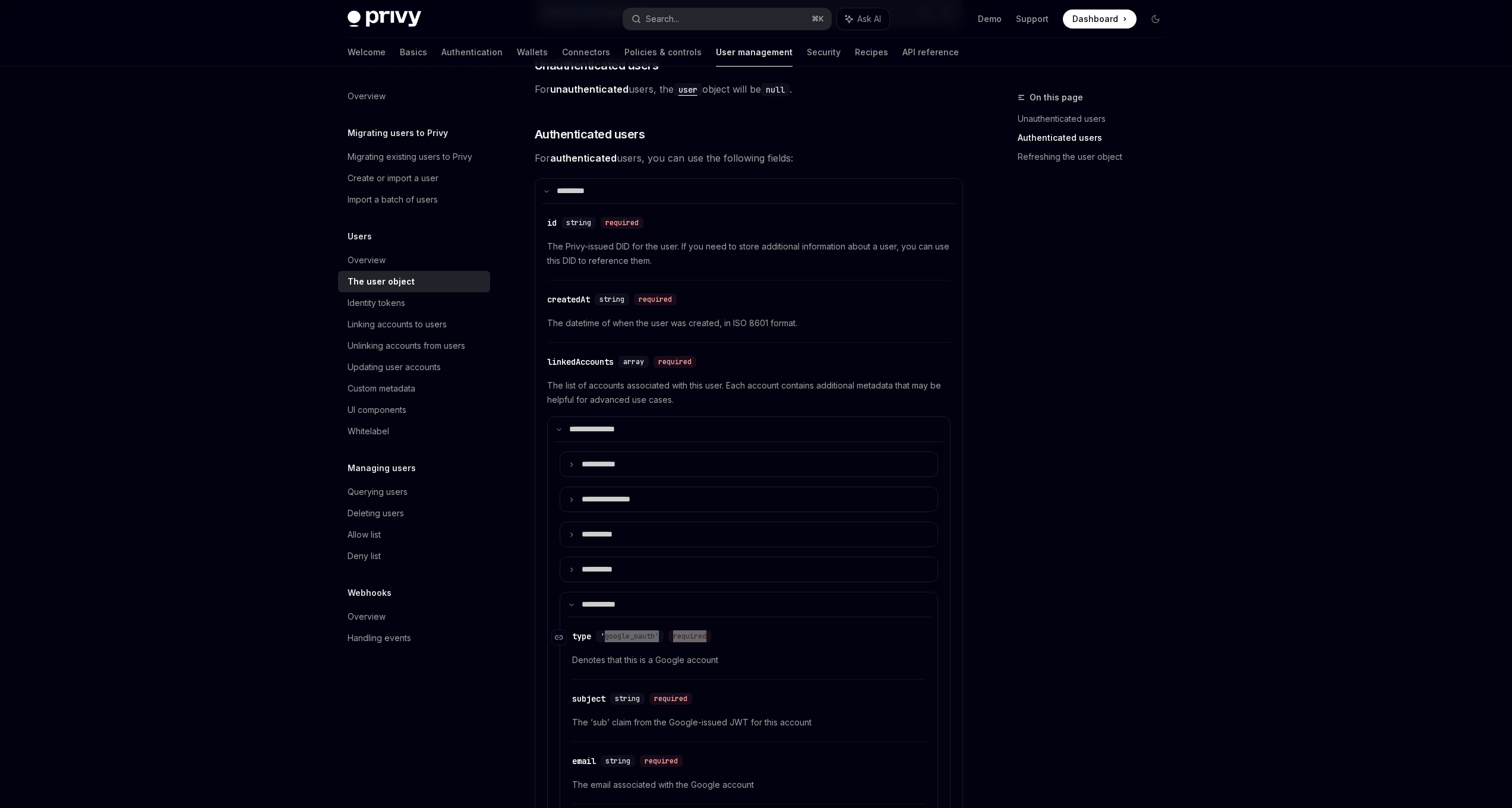
scroll to position [161, 0]
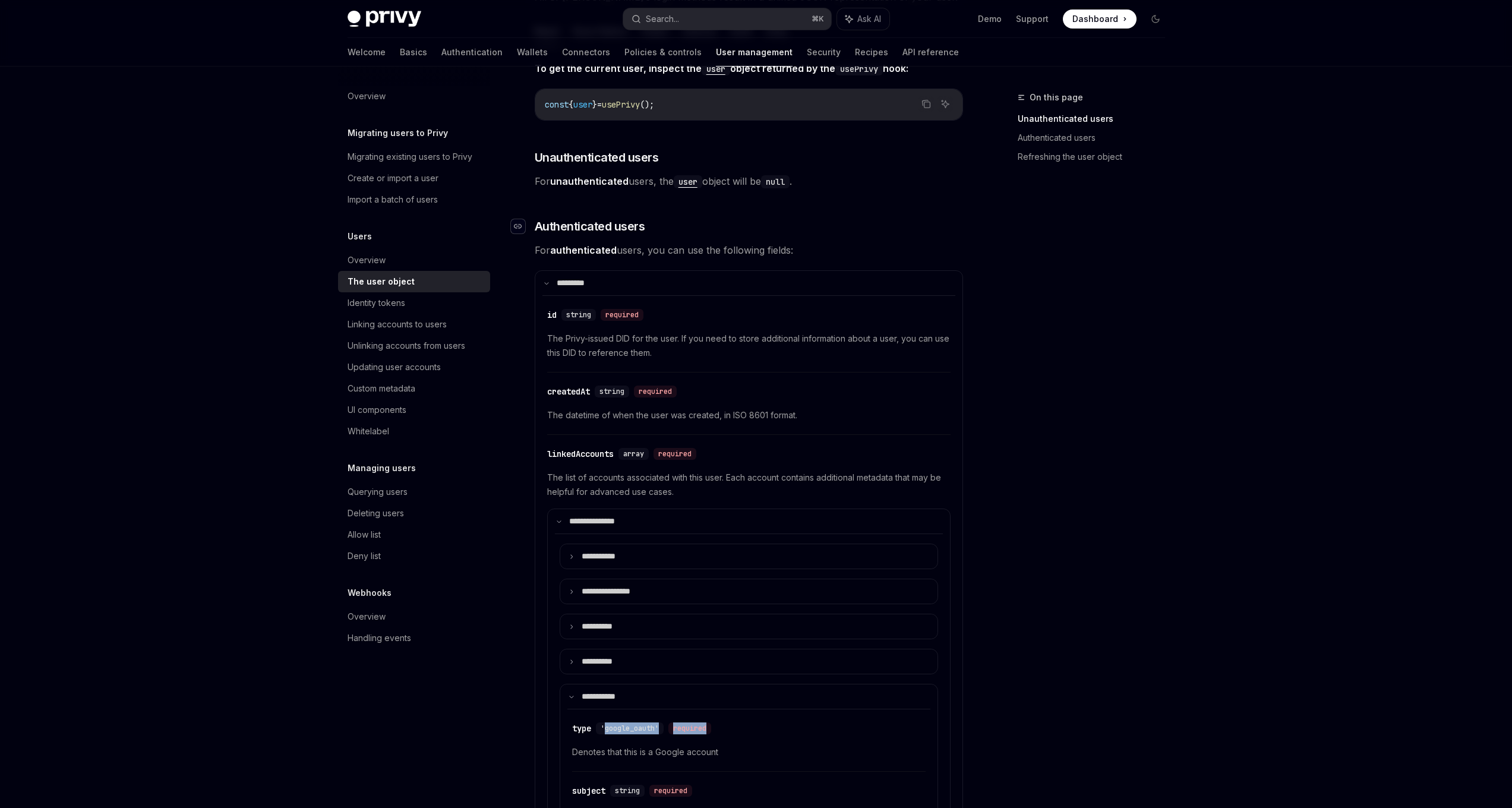
click at [514, 224] on icon "Navigate to header" at bounding box center [518, 227] width 8 height 7
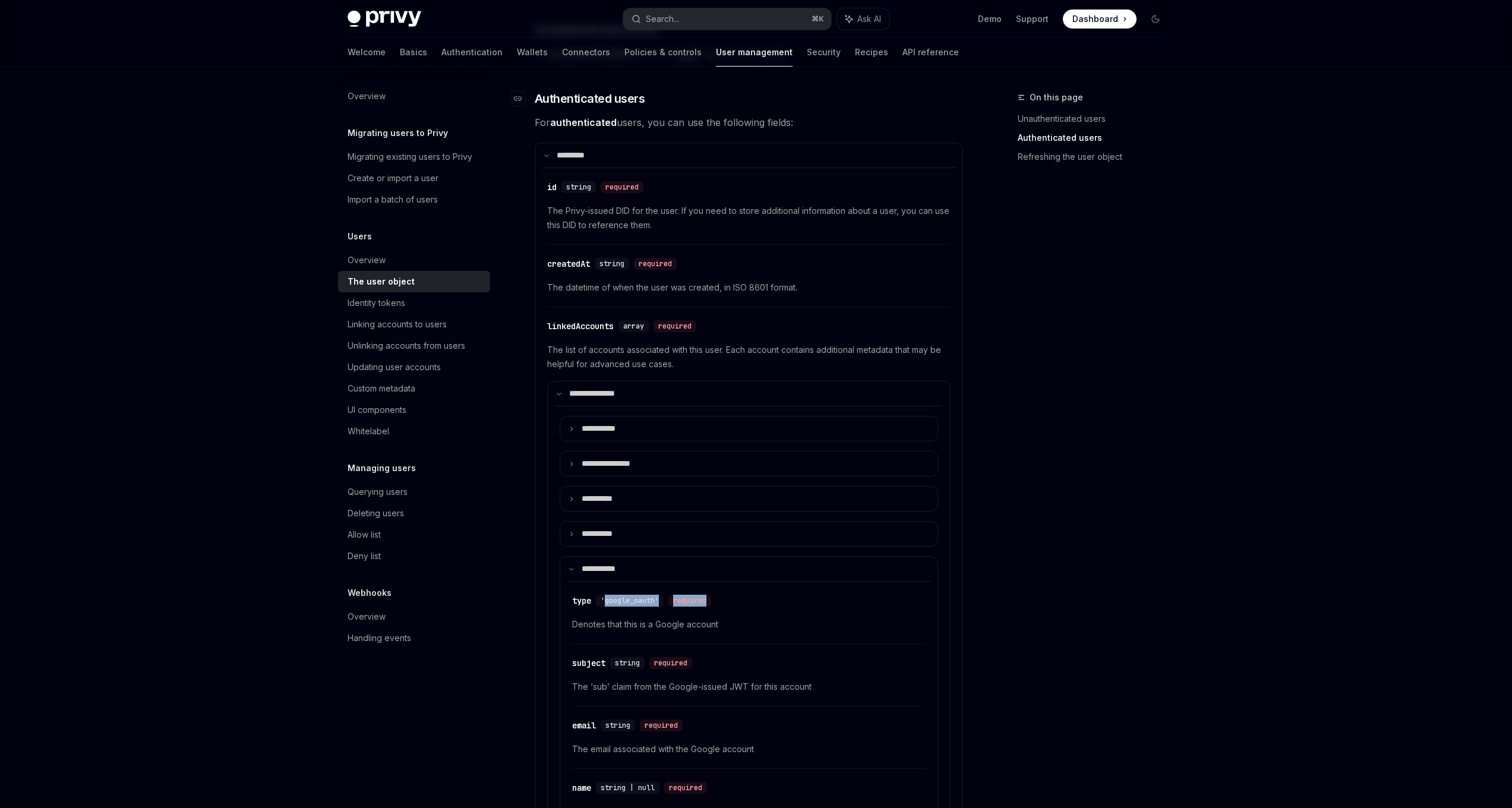
scroll to position [267, 0]
